Goal: Contribute content: Add original content to the website for others to see

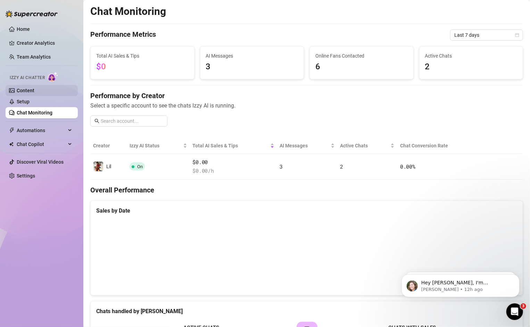
click at [31, 89] on link "Content" at bounding box center [26, 91] width 18 height 6
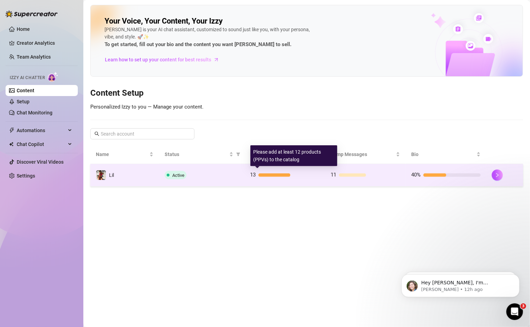
click at [280, 177] on div "13" at bounding box center [284, 175] width 69 height 8
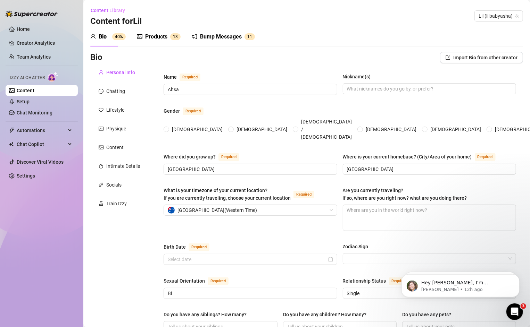
radio input "true"
type input "[DATE]"
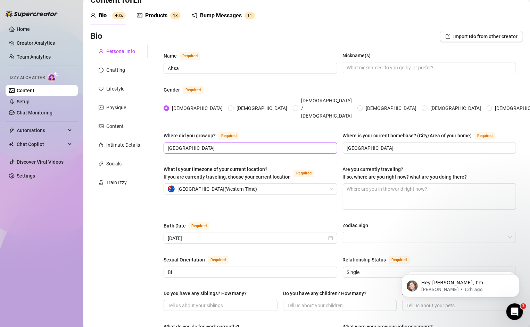
scroll to position [9, 0]
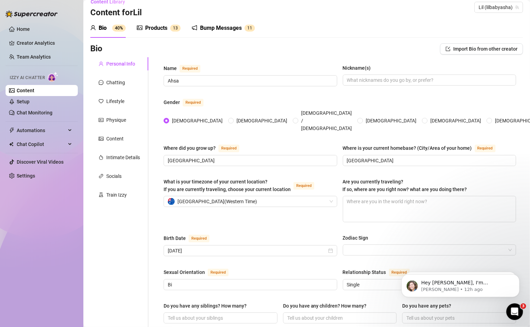
click at [171, 27] on sup "1 3" at bounding box center [175, 28] width 10 height 7
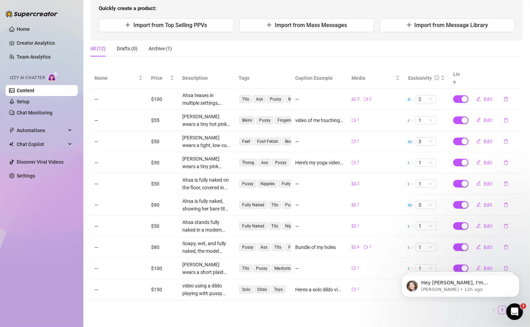
scroll to position [78, 0]
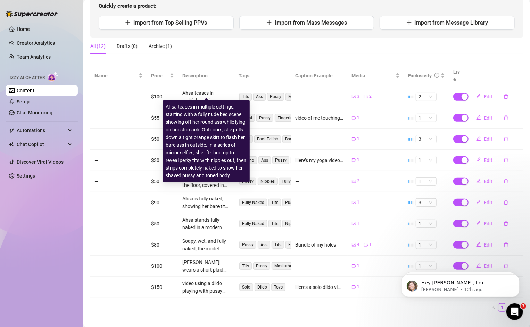
click at [203, 89] on div "Ahsa teases in multiple settings, starting with a fully nude bed scene showing …" at bounding box center [206, 96] width 48 height 15
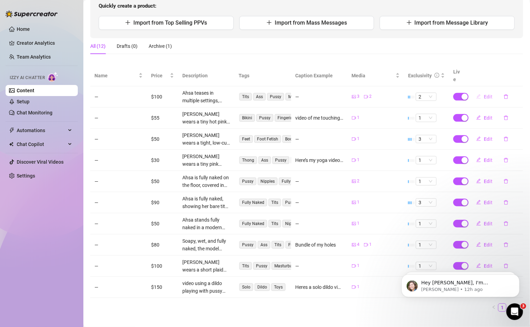
click at [490, 91] on button "Edit" at bounding box center [483, 96] width 27 height 11
type textarea "Type your message here..."
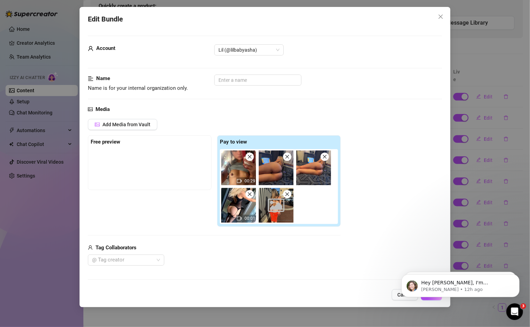
click at [230, 171] on img at bounding box center [238, 168] width 35 height 35
click at [228, 174] on img at bounding box center [238, 168] width 35 height 35
click at [231, 205] on img at bounding box center [238, 205] width 35 height 35
click at [231, 163] on img at bounding box center [238, 168] width 35 height 35
click at [274, 178] on img at bounding box center [276, 168] width 35 height 35
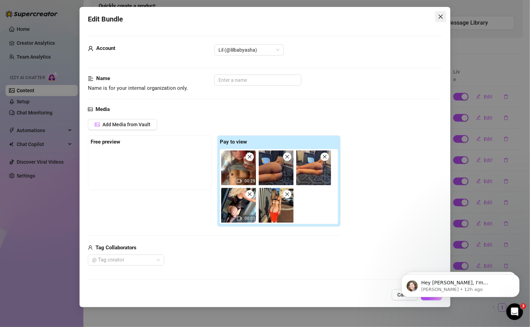
click at [443, 18] on span "Close" at bounding box center [440, 17] width 11 height 6
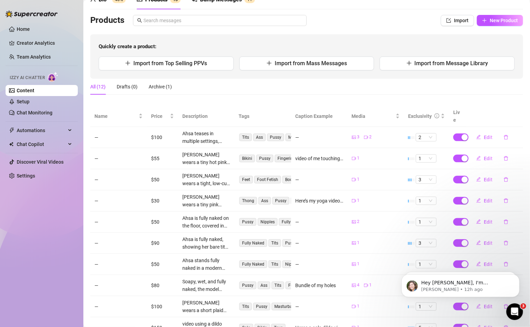
scroll to position [0, 0]
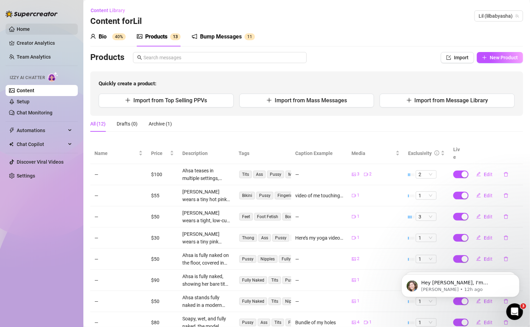
click at [23, 26] on link "Home" at bounding box center [23, 29] width 13 height 6
